Goal: Task Accomplishment & Management: Manage account settings

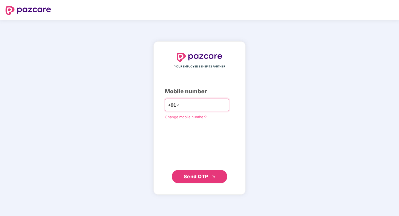
click at [215, 106] on input "number" at bounding box center [204, 105] width 46 height 9
type input "**********"
click at [200, 178] on span "Send OTP" at bounding box center [196, 177] width 25 height 6
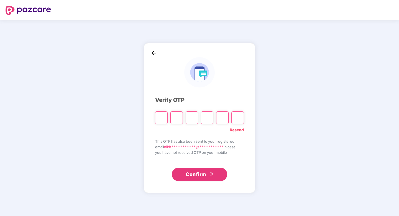
type input "*"
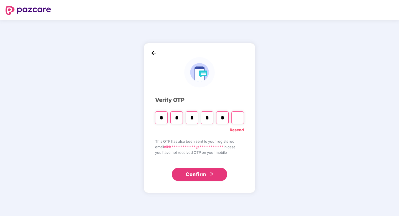
type input "*"
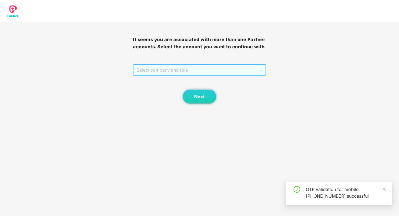
click at [206, 70] on span "Select company and role" at bounding box center [200, 70] width 126 height 11
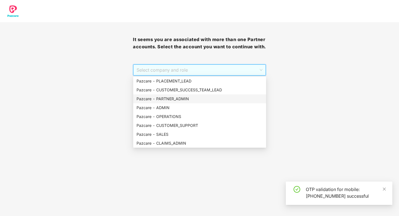
click at [182, 100] on div "Pazcare - PARTNER_ADMIN" at bounding box center [200, 99] width 126 height 6
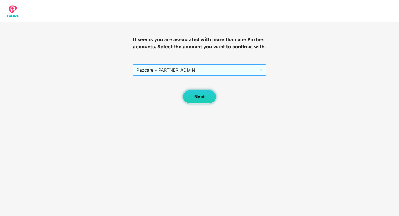
click at [200, 97] on span "Next" at bounding box center [199, 96] width 11 height 5
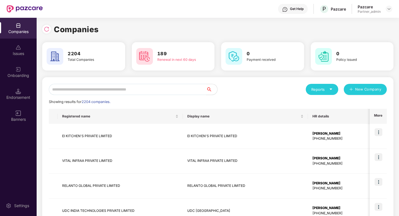
click at [117, 92] on input "text" at bounding box center [127, 89] width 157 height 11
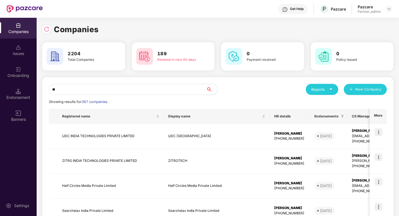
type input "*"
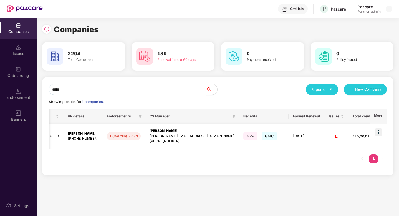
scroll to position [0, 133]
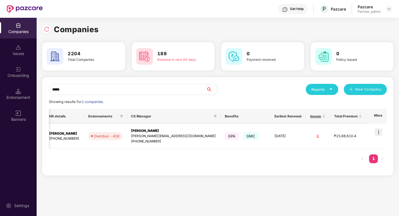
type input "*****"
click at [380, 131] on img at bounding box center [379, 132] width 8 height 8
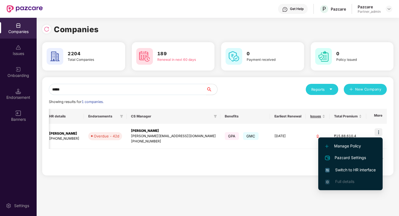
click at [365, 167] on span "Switch to HR interface" at bounding box center [350, 170] width 51 height 6
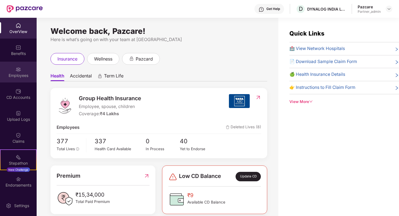
click at [14, 77] on div "Employees" at bounding box center [18, 76] width 37 height 6
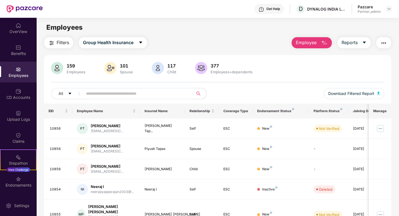
click at [60, 46] on button "Filters" at bounding box center [58, 42] width 29 height 11
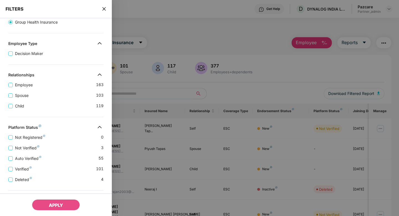
scroll to position [155, 0]
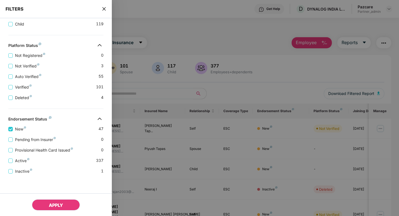
click at [57, 205] on span "APPLY" at bounding box center [56, 205] width 14 height 6
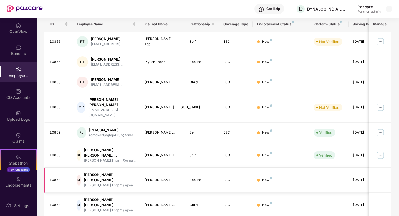
scroll to position [0, 0]
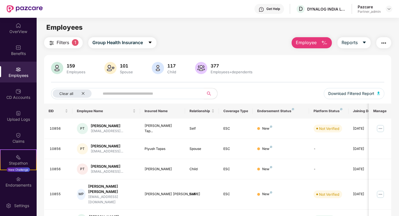
click at [19, 72] on img at bounding box center [19, 70] width 6 height 6
click at [19, 180] on img at bounding box center [19, 179] width 6 height 6
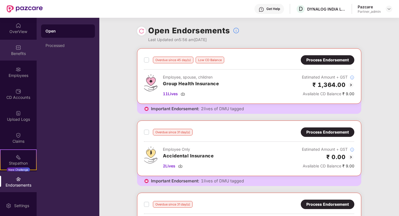
click at [16, 51] on div "Benefits" at bounding box center [18, 54] width 37 height 6
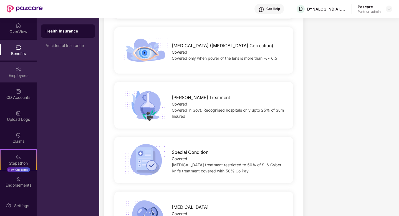
click at [15, 73] on div "Employees" at bounding box center [18, 76] width 37 height 6
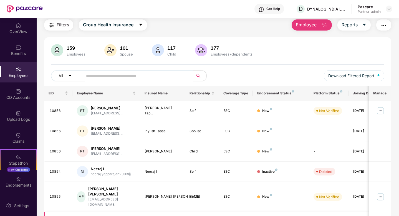
scroll to position [144, 0]
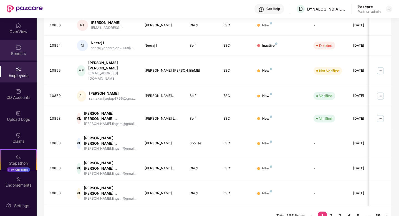
click at [18, 49] on img at bounding box center [19, 48] width 6 height 6
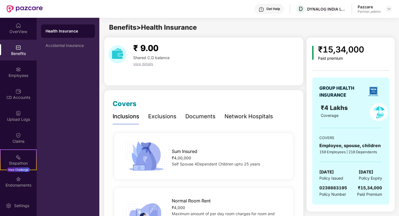
click at [167, 116] on div "Exclusions" at bounding box center [162, 116] width 28 height 9
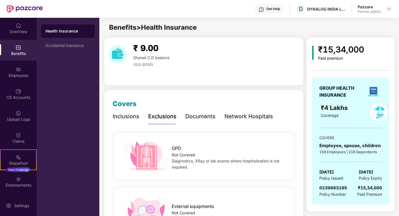
click at [205, 115] on div "Documents" at bounding box center [200, 116] width 30 height 9
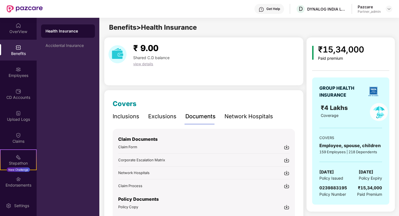
scroll to position [30, 0]
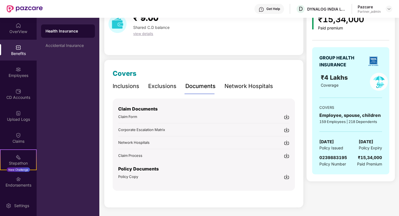
click at [288, 179] on img at bounding box center [287, 177] width 6 height 6
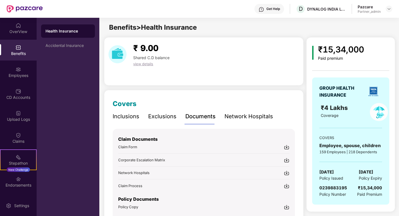
click at [132, 118] on div "Inclusions" at bounding box center [126, 116] width 27 height 9
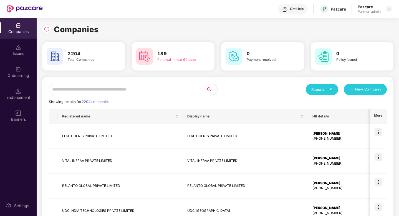
scroll to position [0, 1]
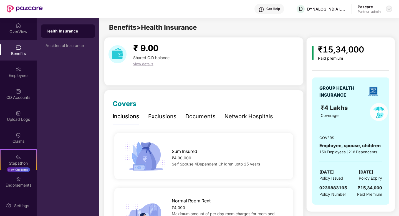
click at [387, 9] on img at bounding box center [389, 9] width 4 height 4
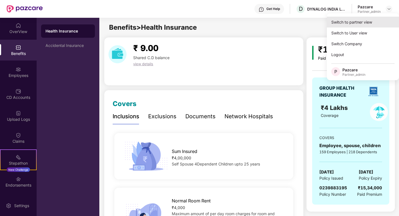
click at [367, 22] on div "Switch to partner view" at bounding box center [363, 22] width 72 height 11
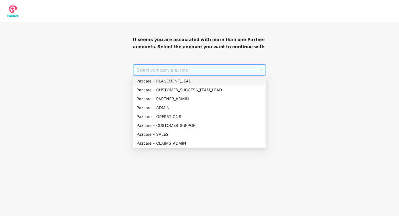
click at [241, 67] on span "Select company and role" at bounding box center [200, 70] width 126 height 11
click at [166, 143] on div "Pazcare - CLAIMS_ADMIN" at bounding box center [200, 143] width 126 height 6
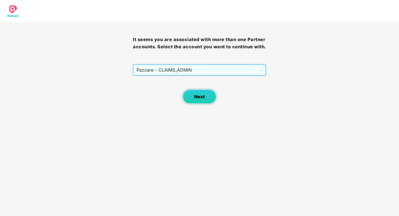
click at [199, 93] on button "Next" at bounding box center [199, 97] width 33 height 14
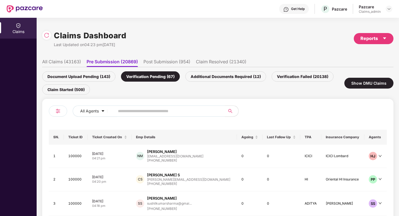
click at [48, 40] on div "Claims Dashboard Last Updated on 04:23 pm, 22 Sep 2025" at bounding box center [84, 38] width 84 height 18
click at [47, 33] on img at bounding box center [47, 35] width 6 height 6
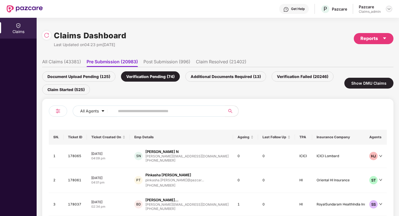
click at [389, 10] on img at bounding box center [389, 9] width 4 height 4
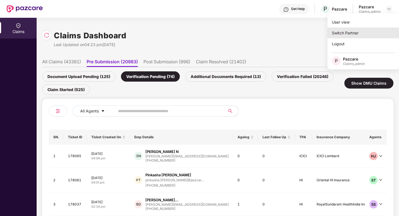
click at [351, 31] on div "Switch Partner" at bounding box center [364, 32] width 72 height 11
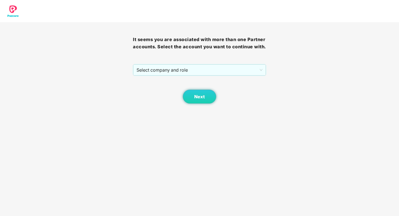
click at [223, 60] on div "It seems you are associated with more than one Partner accounts. Select the acc…" at bounding box center [199, 62] width 133 height 81
click at [219, 71] on span "Select company and role" at bounding box center [200, 70] width 126 height 11
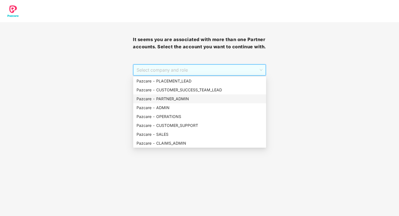
click at [164, 97] on div "Pazcare - PARTNER_ADMIN" at bounding box center [200, 99] width 126 height 6
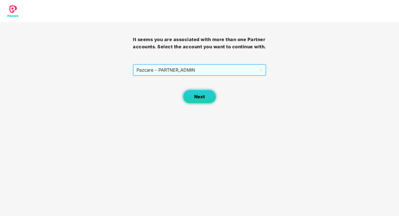
click at [191, 97] on button "Next" at bounding box center [199, 97] width 33 height 14
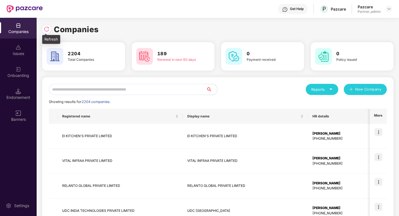
click at [46, 29] on img at bounding box center [47, 29] width 6 height 6
click at [50, 28] on div at bounding box center [46, 29] width 9 height 9
click at [84, 89] on input "text" at bounding box center [127, 89] width 157 height 11
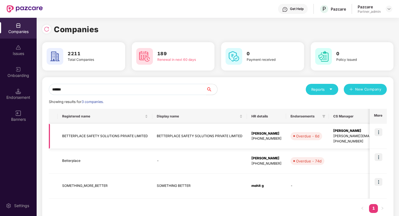
type input "******"
click at [379, 132] on img at bounding box center [379, 132] width 8 height 8
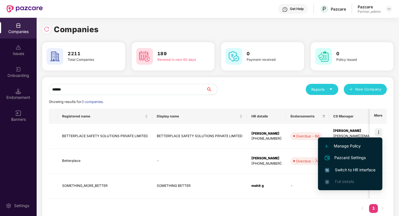
click at [346, 168] on span "Switch to HR interface" at bounding box center [350, 170] width 51 height 6
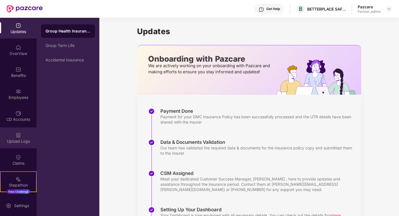
scroll to position [42, 0]
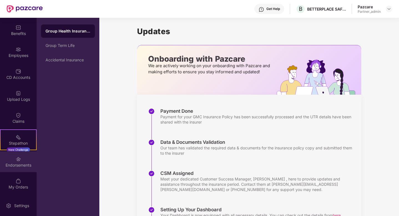
click at [14, 159] on div "Endorsements" at bounding box center [18, 161] width 37 height 21
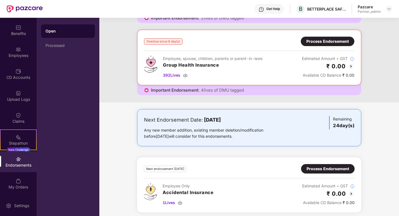
scroll to position [91, 0]
click at [334, 45] on div "Process Endorsement" at bounding box center [328, 41] width 54 height 9
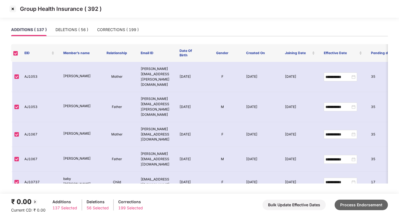
click at [353, 207] on button "Process Endorsement" at bounding box center [361, 205] width 53 height 11
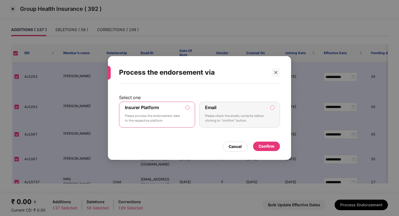
click at [271, 144] on div "Confirm" at bounding box center [267, 146] width 16 height 6
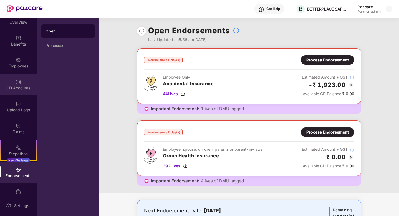
scroll to position [36, 0]
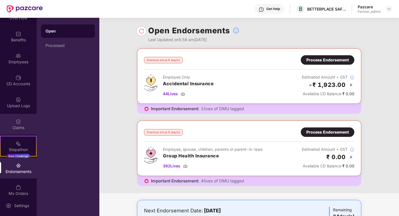
click at [17, 116] on div "Claims" at bounding box center [18, 124] width 37 height 21
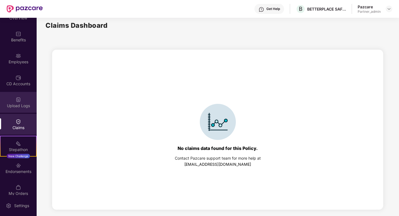
click at [22, 101] on div "Upload Logs" at bounding box center [18, 102] width 37 height 21
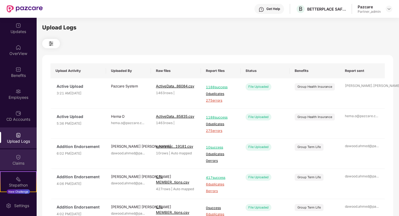
scroll to position [42, 0]
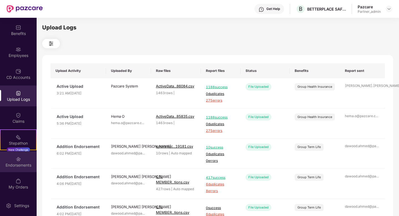
click at [20, 163] on div "Endorsements" at bounding box center [18, 165] width 37 height 6
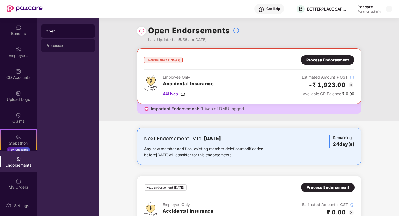
click at [66, 47] on div "Processed" at bounding box center [68, 45] width 45 height 4
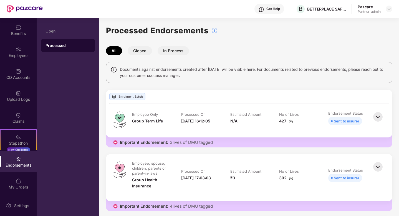
click at [177, 52] on button "In Process" at bounding box center [173, 50] width 31 height 9
click at [379, 170] on img at bounding box center [378, 167] width 12 height 12
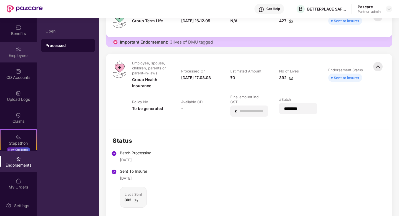
click at [21, 55] on div "Employees" at bounding box center [18, 56] width 37 height 6
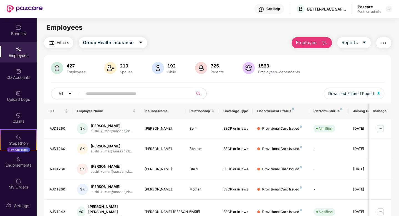
click at [64, 39] on span "Filters" at bounding box center [63, 42] width 12 height 7
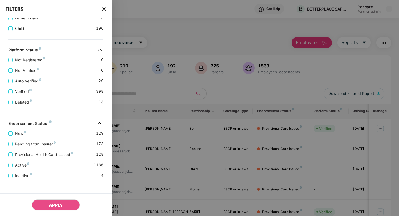
scroll to position [193, 0]
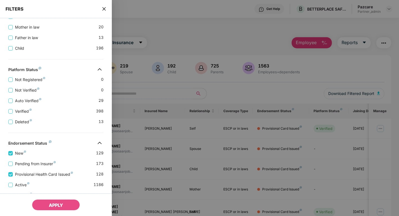
click at [104, 9] on icon "close" at bounding box center [104, 9] width 4 height 4
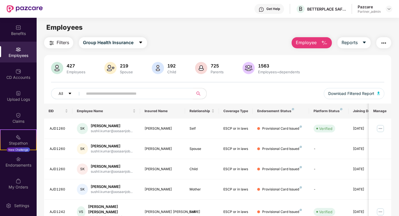
click at [382, 40] on img "button" at bounding box center [384, 43] width 7 height 7
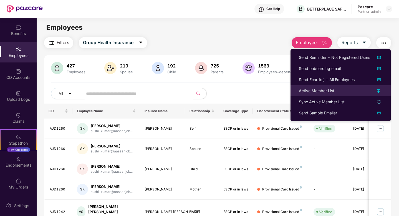
click at [322, 90] on div "Active Member List" at bounding box center [317, 91] width 36 height 6
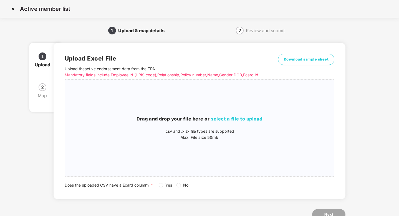
click at [15, 7] on img at bounding box center [12, 8] width 9 height 9
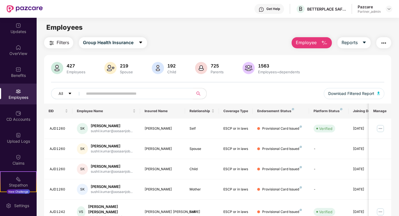
click at [387, 44] on img "button" at bounding box center [384, 43] width 7 height 7
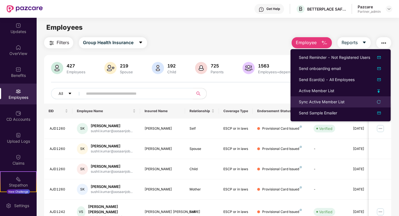
click at [383, 100] on li "Sync Active Member List" at bounding box center [341, 101] width 100 height 11
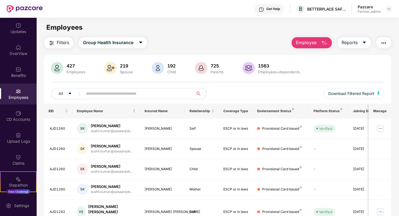
click at [383, 44] on img "button" at bounding box center [384, 43] width 7 height 7
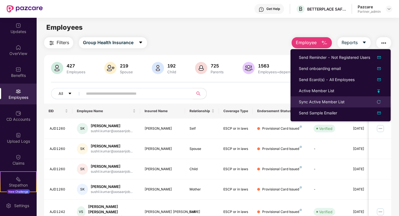
click at [378, 101] on icon "reload" at bounding box center [379, 102] width 4 height 4
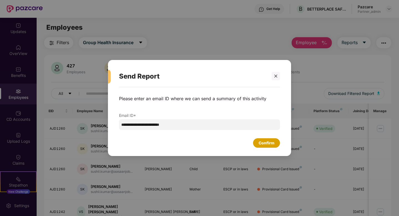
click at [266, 142] on div "Confirm" at bounding box center [267, 143] width 16 height 6
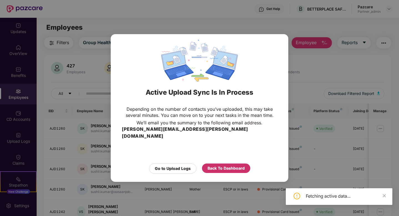
click at [215, 165] on div "Back To Dashboard" at bounding box center [226, 168] width 37 height 6
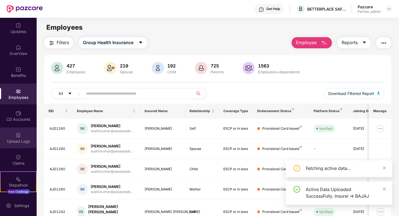
click at [22, 138] on div "Upload Logs" at bounding box center [18, 137] width 37 height 21
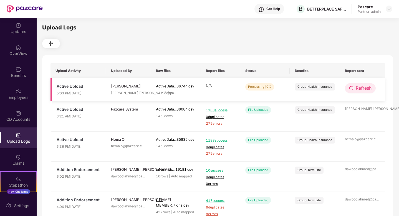
click at [370, 89] on span "Refresh" at bounding box center [364, 88] width 16 height 7
click at [367, 90] on span "Refresh" at bounding box center [364, 88] width 16 height 7
click at [364, 83] on td "Refresh" at bounding box center [362, 89] width 45 height 23
click at [363, 87] on span "Refresh" at bounding box center [364, 88] width 16 height 7
